Goal: Find specific page/section: Find specific page/section

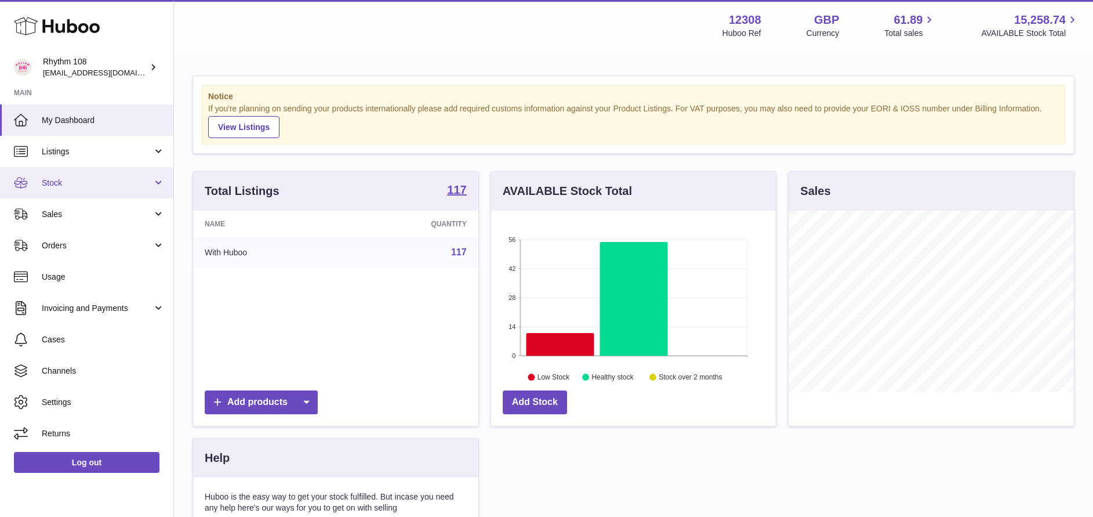
click at [130, 184] on span "Stock" at bounding box center [97, 182] width 111 height 11
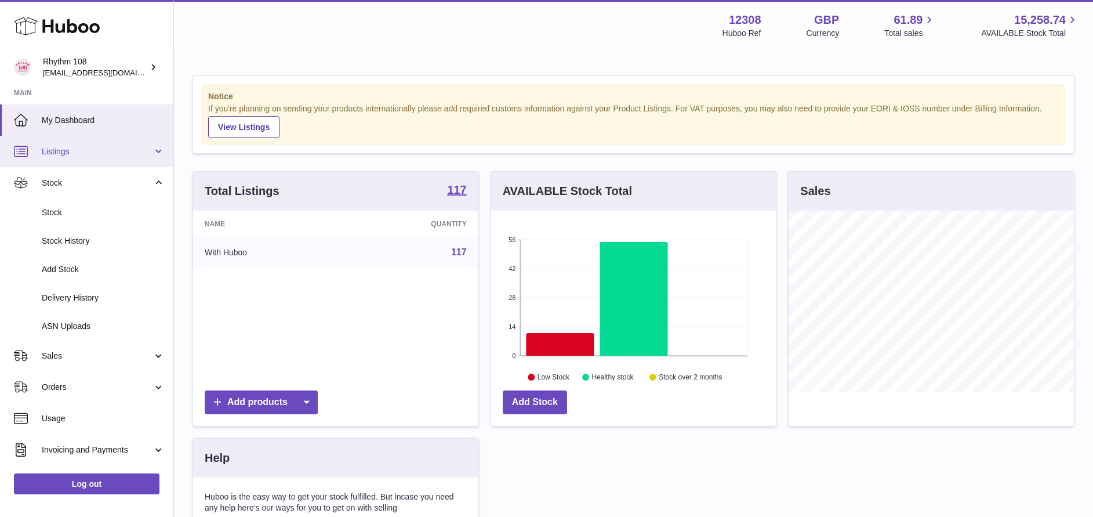
click at [100, 148] on span "Listings" at bounding box center [97, 151] width 111 height 11
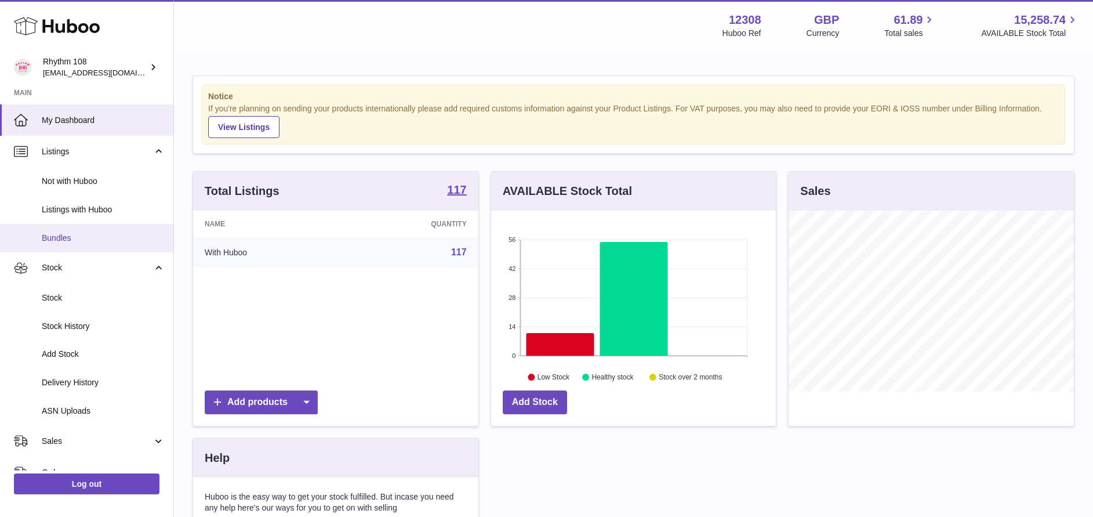
click at [85, 239] on span "Bundles" at bounding box center [103, 238] width 123 height 11
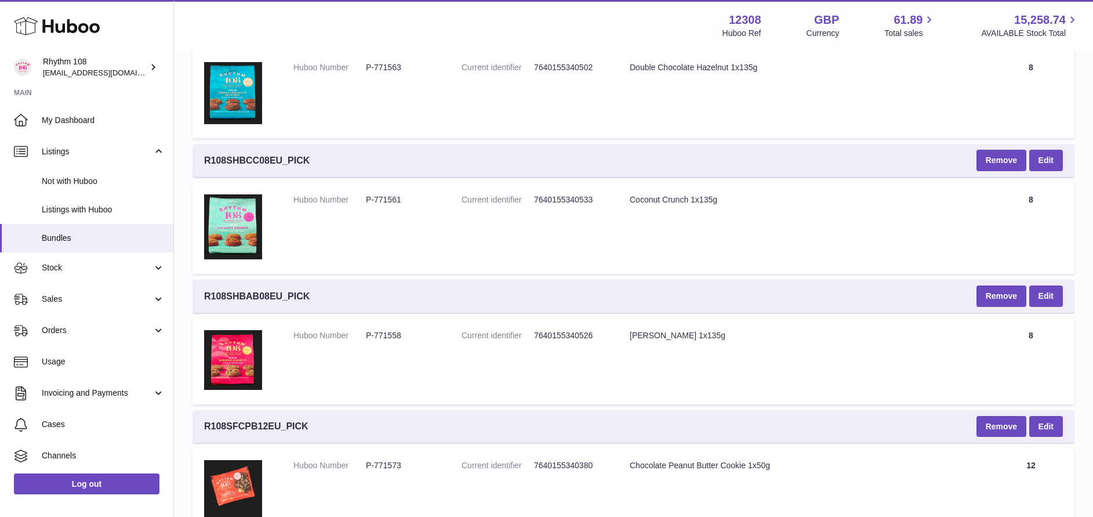
scroll to position [1369, 0]
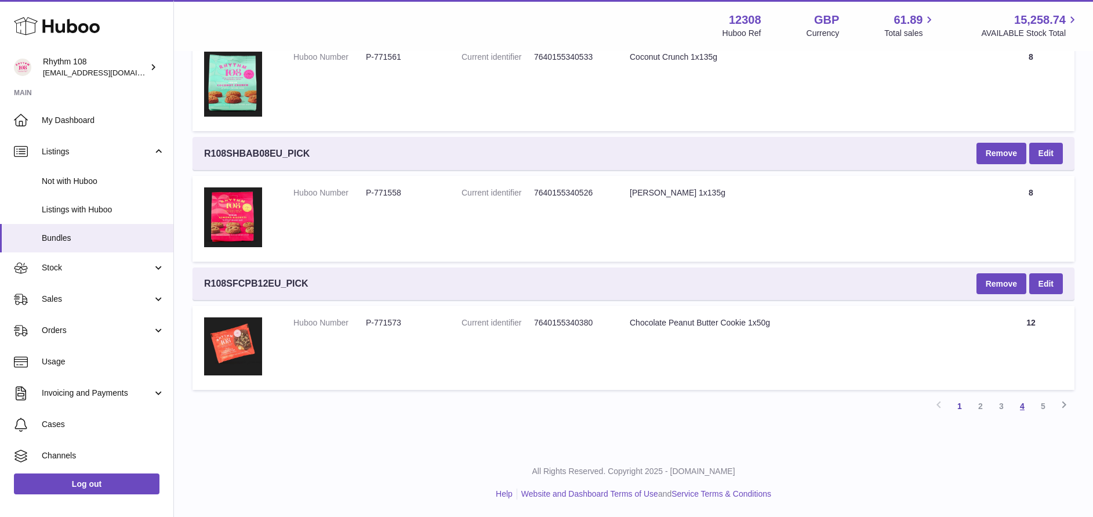
click at [1026, 412] on link "4" at bounding box center [1022, 406] width 21 height 21
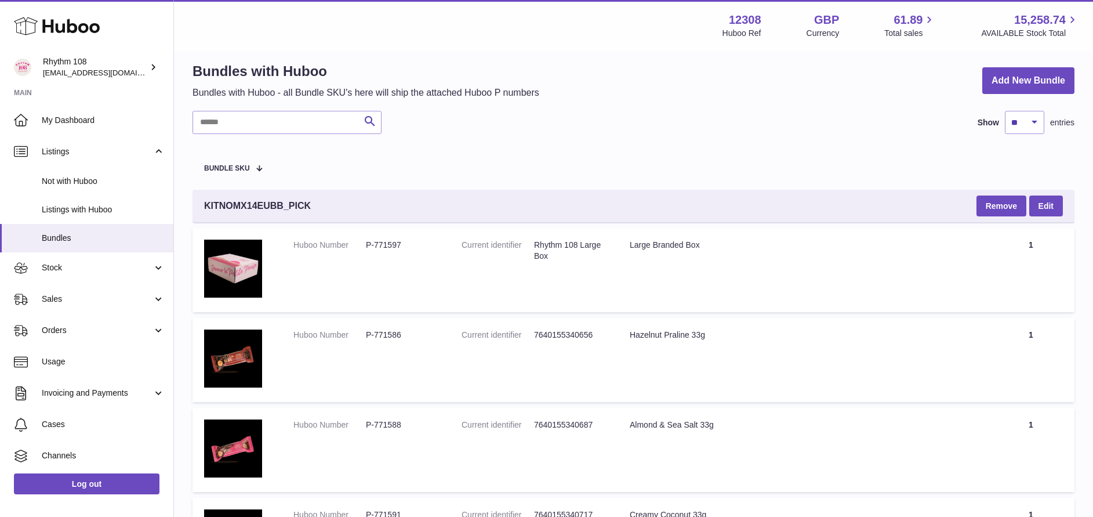
scroll to position [12, 0]
